Goal: Information Seeking & Learning: Learn about a topic

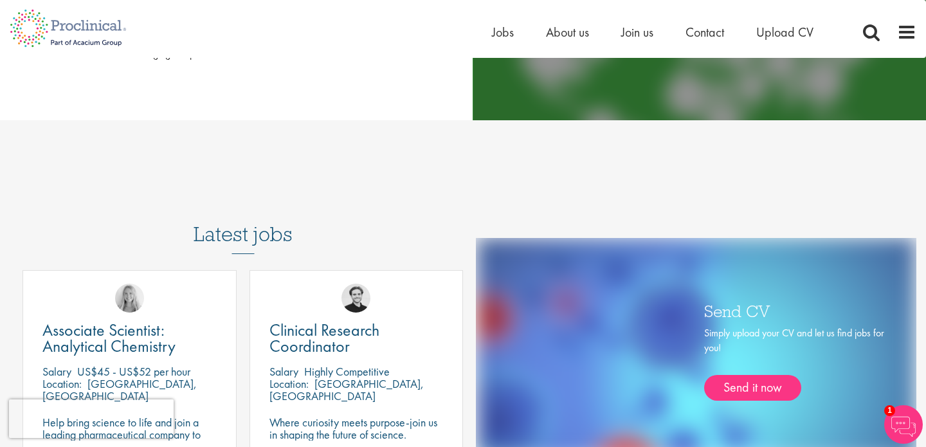
scroll to position [656, 0]
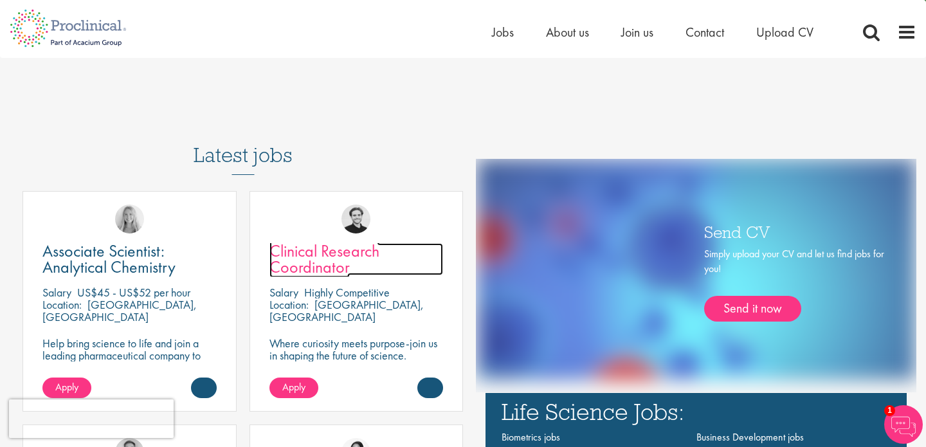
click at [338, 265] on span "Clinical Research Coordinator" at bounding box center [324, 259] width 110 height 38
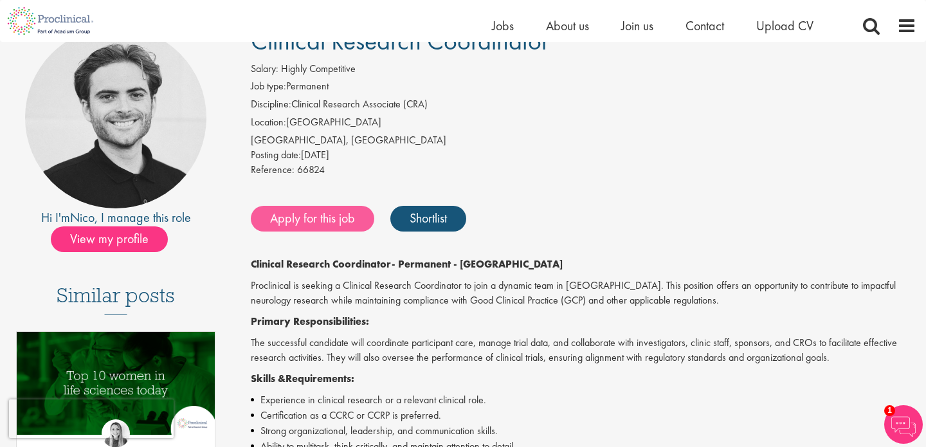
scroll to position [118, 0]
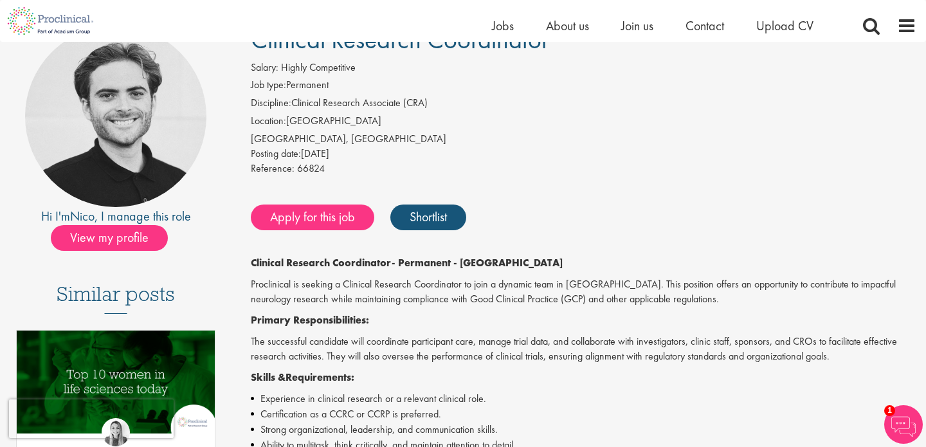
click at [427, 262] on strong "- Permanent - Miami" at bounding box center [477, 263] width 171 height 14
click at [470, 352] on p "The successful candidate will coordinate participant care, manage trial data, a…" at bounding box center [583, 349] width 665 height 30
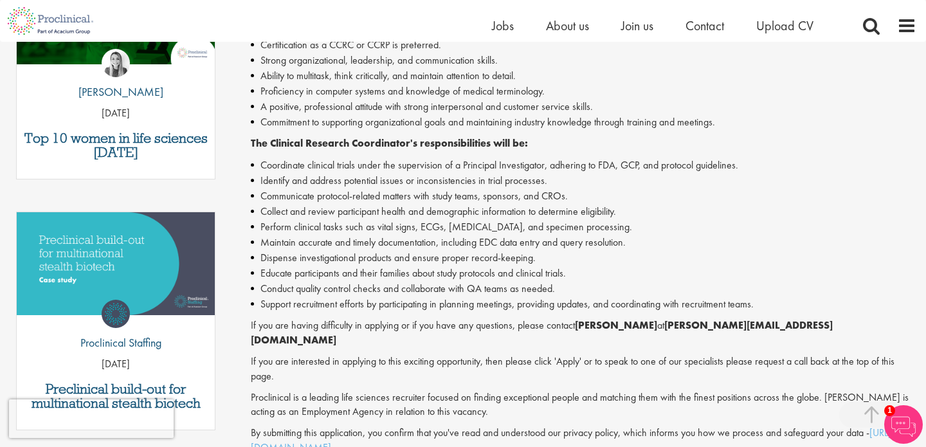
scroll to position [5, 0]
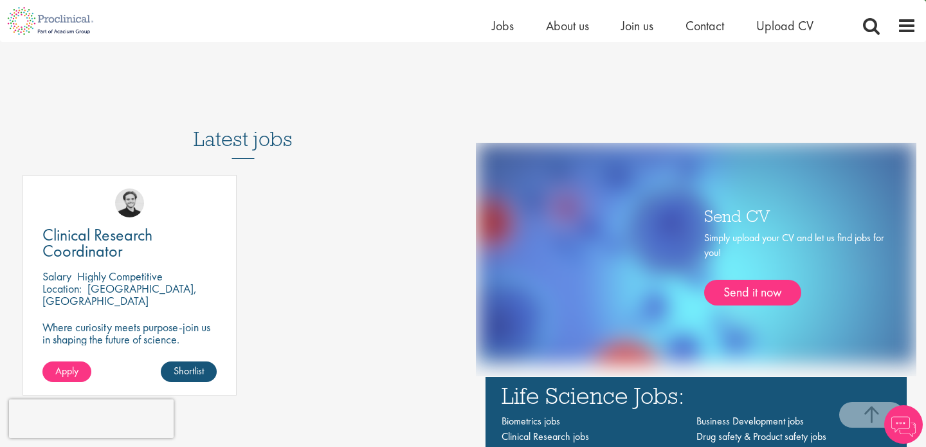
scroll to position [898, 0]
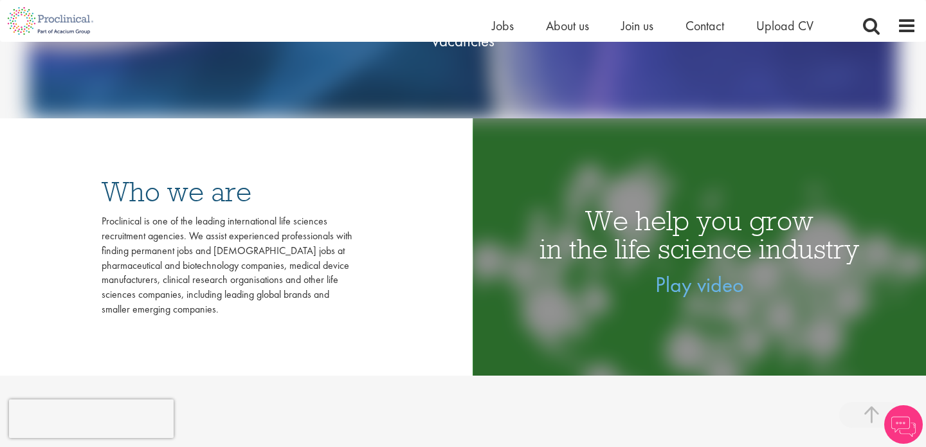
scroll to position [366, 0]
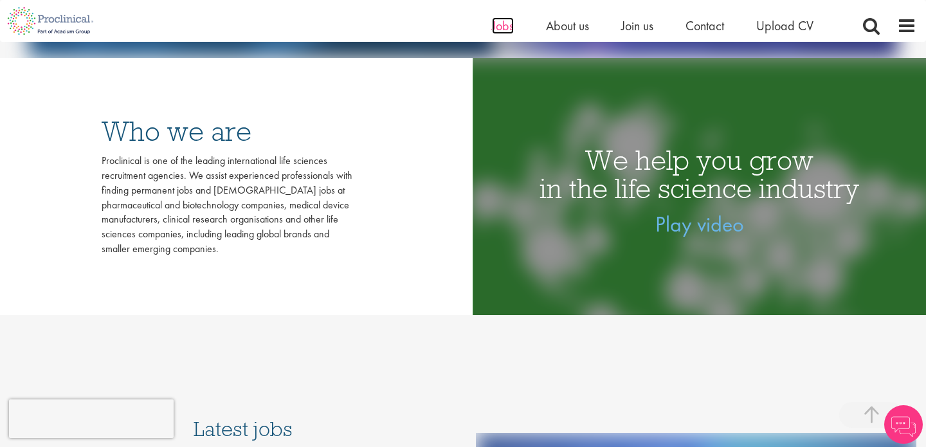
click at [505, 28] on span "Jobs" at bounding box center [503, 25] width 22 height 17
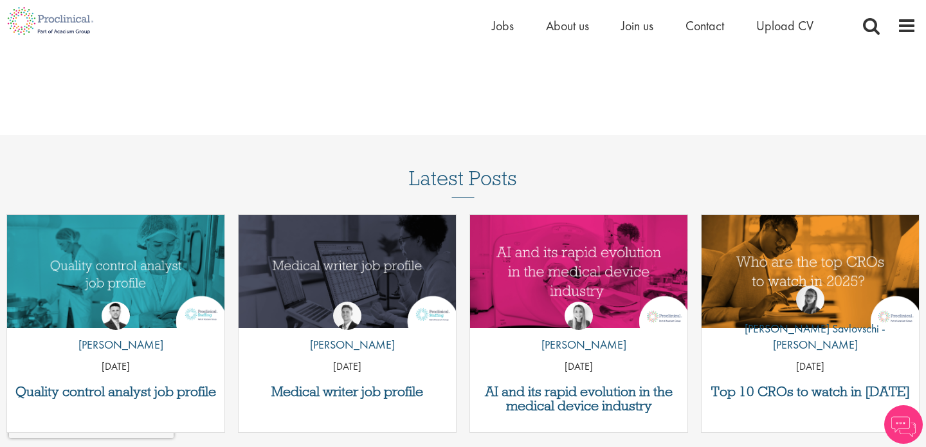
scroll to position [1488, 0]
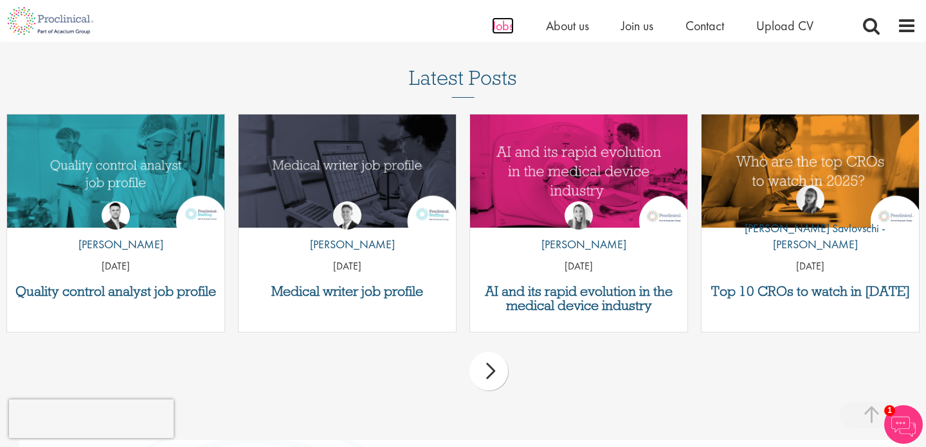
click at [496, 27] on span "Jobs" at bounding box center [503, 25] width 22 height 17
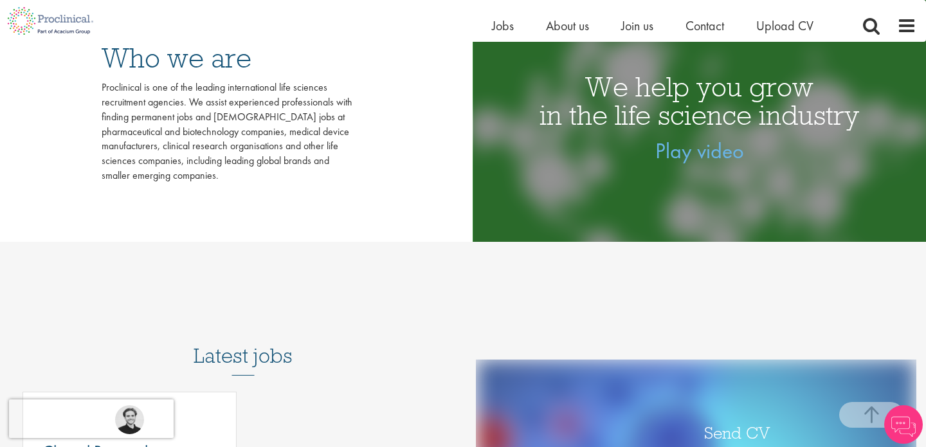
scroll to position [710, 0]
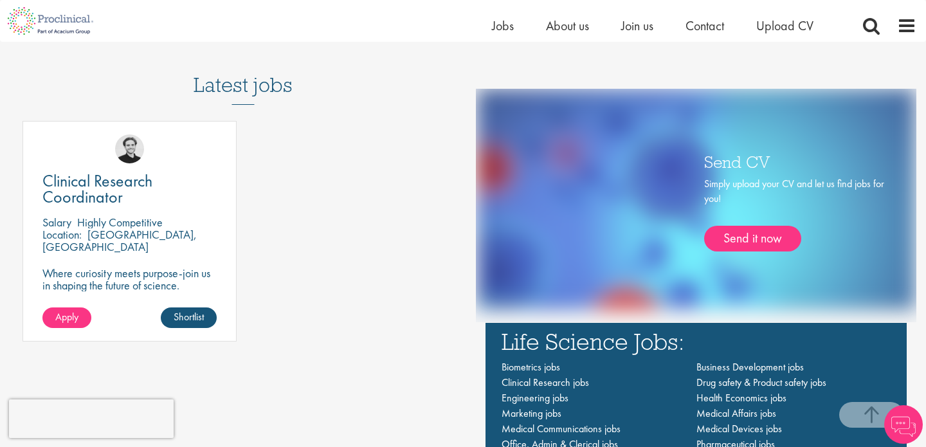
click at [238, 85] on h3 "Latest jobs" at bounding box center [243, 73] width 99 height 63
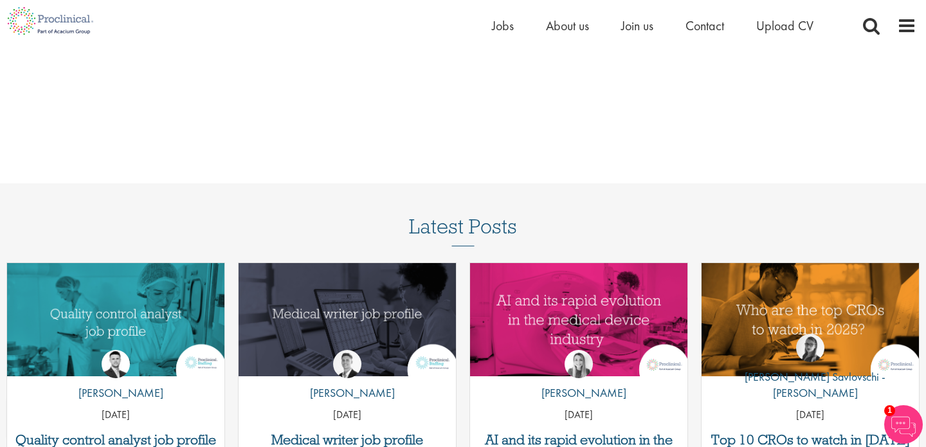
scroll to position [1430, 0]
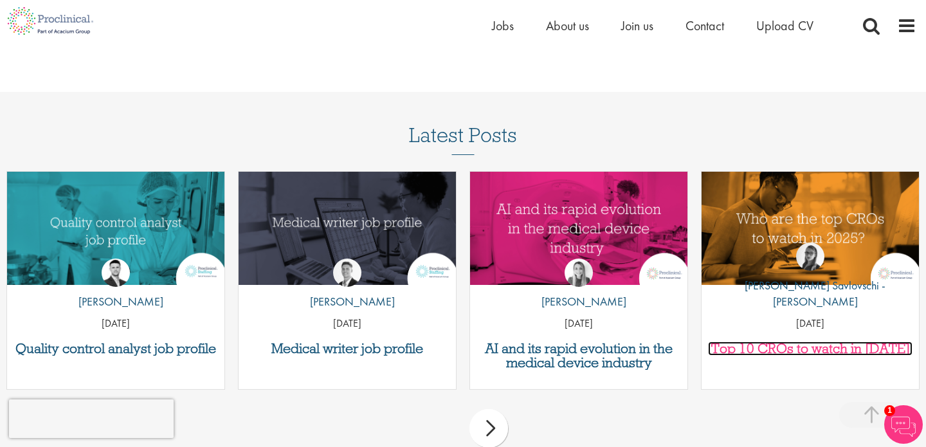
click at [788, 351] on h3 "Top 10 CROs to watch in 2025" at bounding box center [810, 348] width 204 height 14
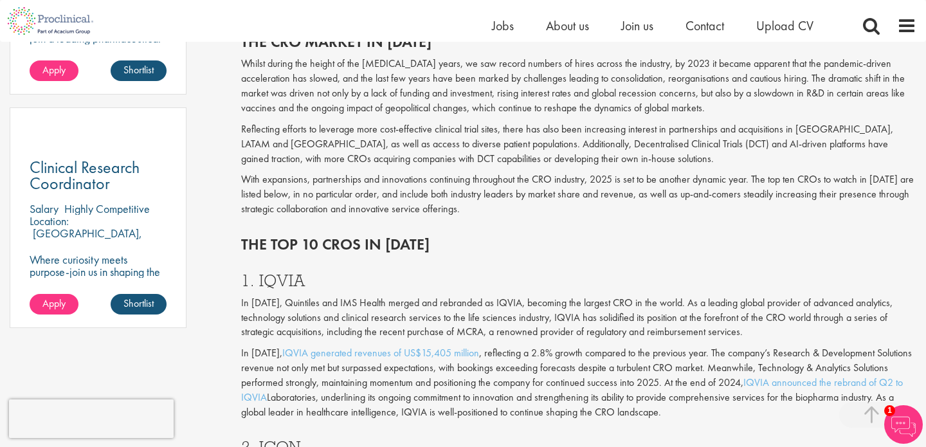
scroll to position [898, 0]
click at [405, 219] on div "The CRO market in 2025 Whilst during the height of the Covid-19 years, we saw r…" at bounding box center [578, 122] width 694 height 203
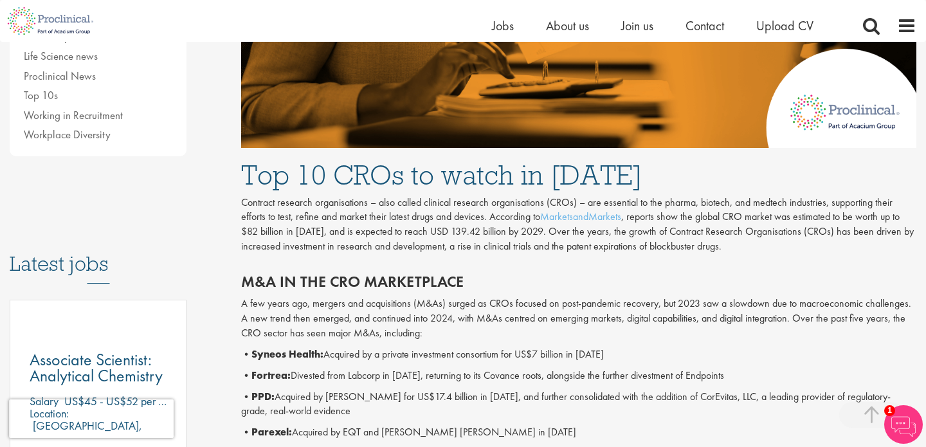
scroll to position [424, 0]
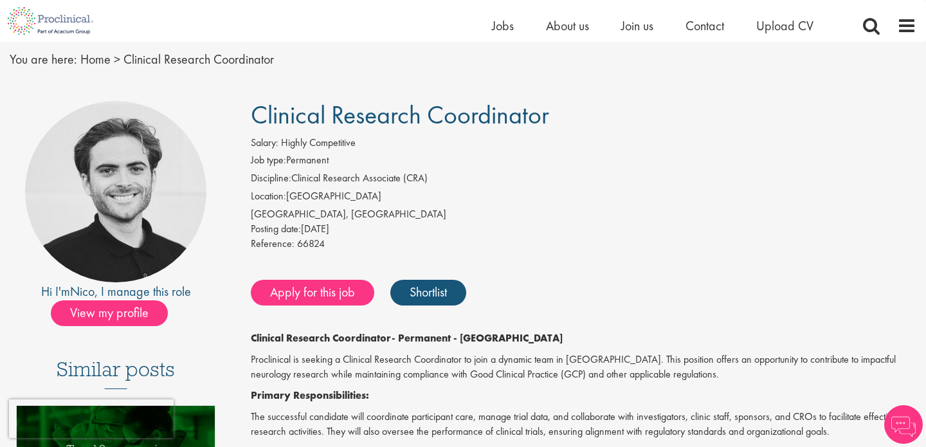
scroll to position [44, 0]
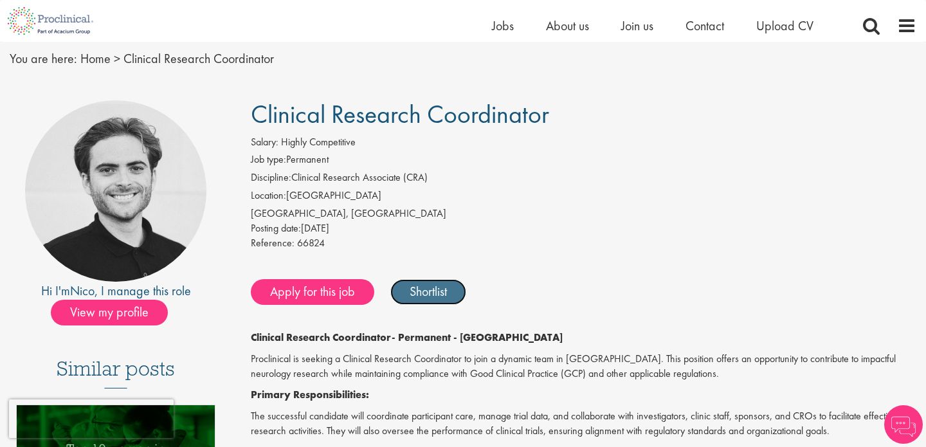
click at [420, 296] on link "Shortlist" at bounding box center [428, 292] width 76 height 26
click at [420, 296] on link "Shortlisted" at bounding box center [434, 292] width 89 height 26
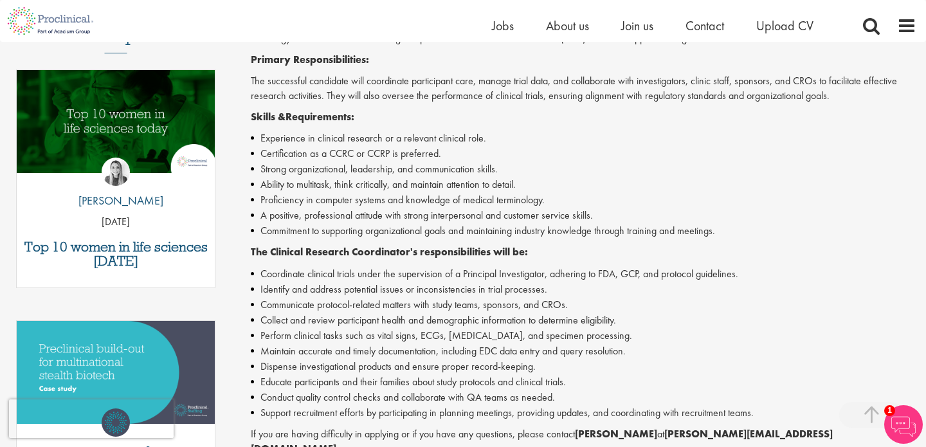
scroll to position [597, 0]
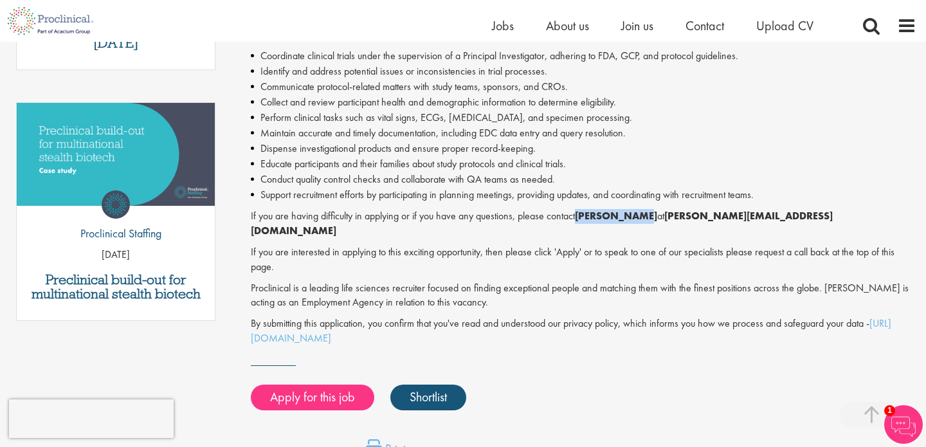
drag, startPoint x: 581, startPoint y: 213, endPoint x: 645, endPoint y: 215, distance: 65.0
click at [645, 215] on strong "[PERSON_NAME]" at bounding box center [616, 216] width 82 height 14
copy strong "[PERSON_NAME]"
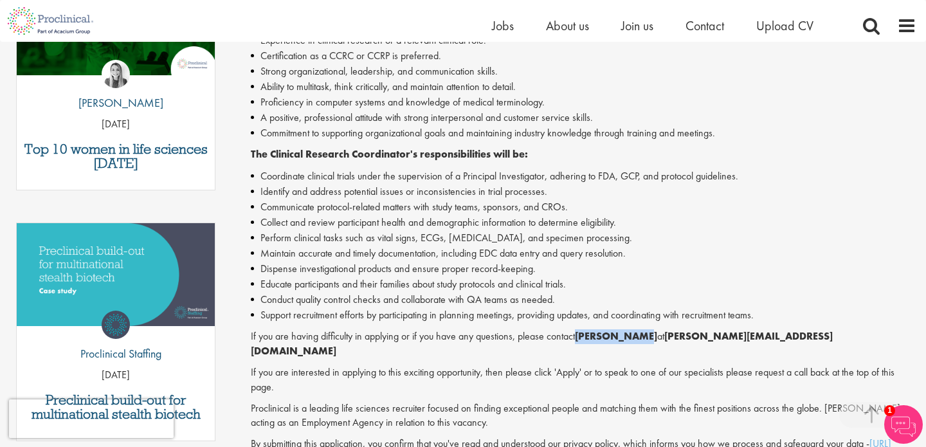
scroll to position [449, 0]
